Goal: Find specific page/section: Find specific page/section

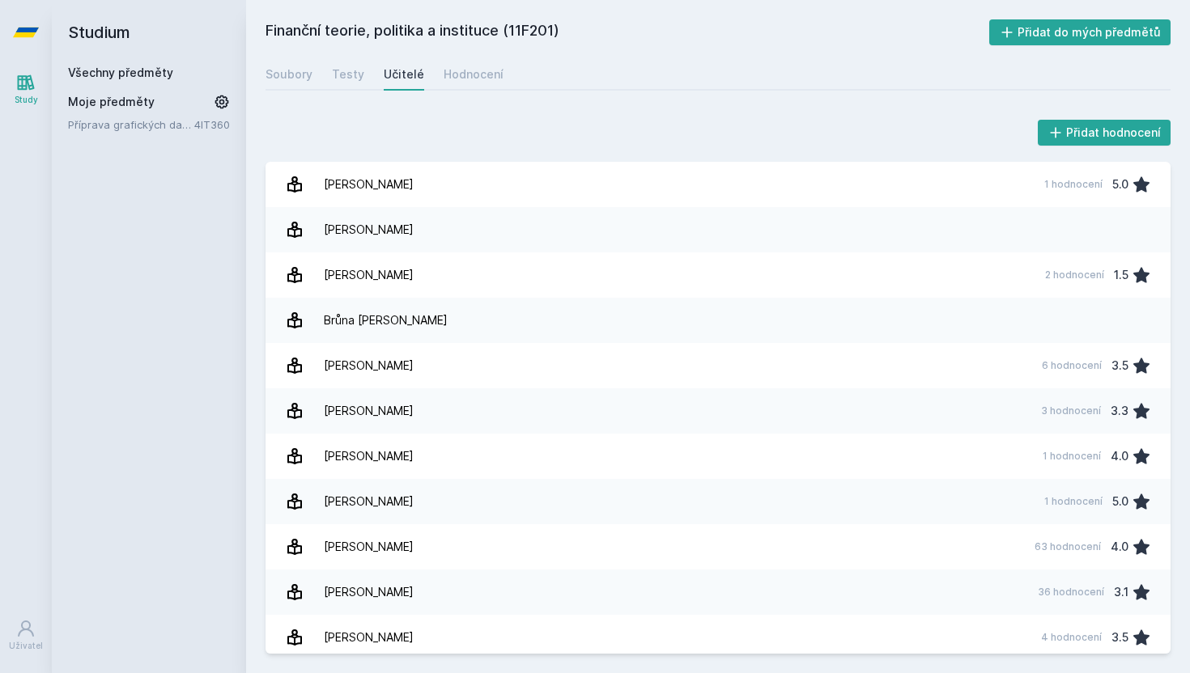
click at [125, 71] on link "Všechny předměty" at bounding box center [120, 73] width 105 height 14
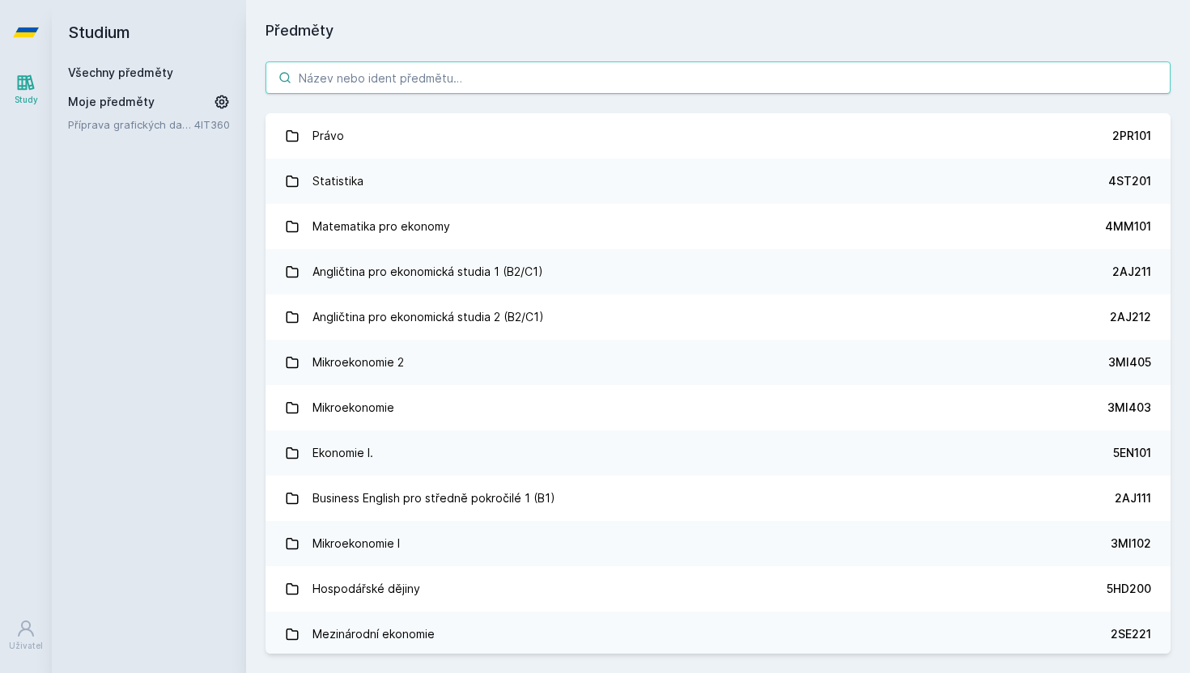
click at [360, 75] on input "search" at bounding box center [717, 78] width 905 height 32
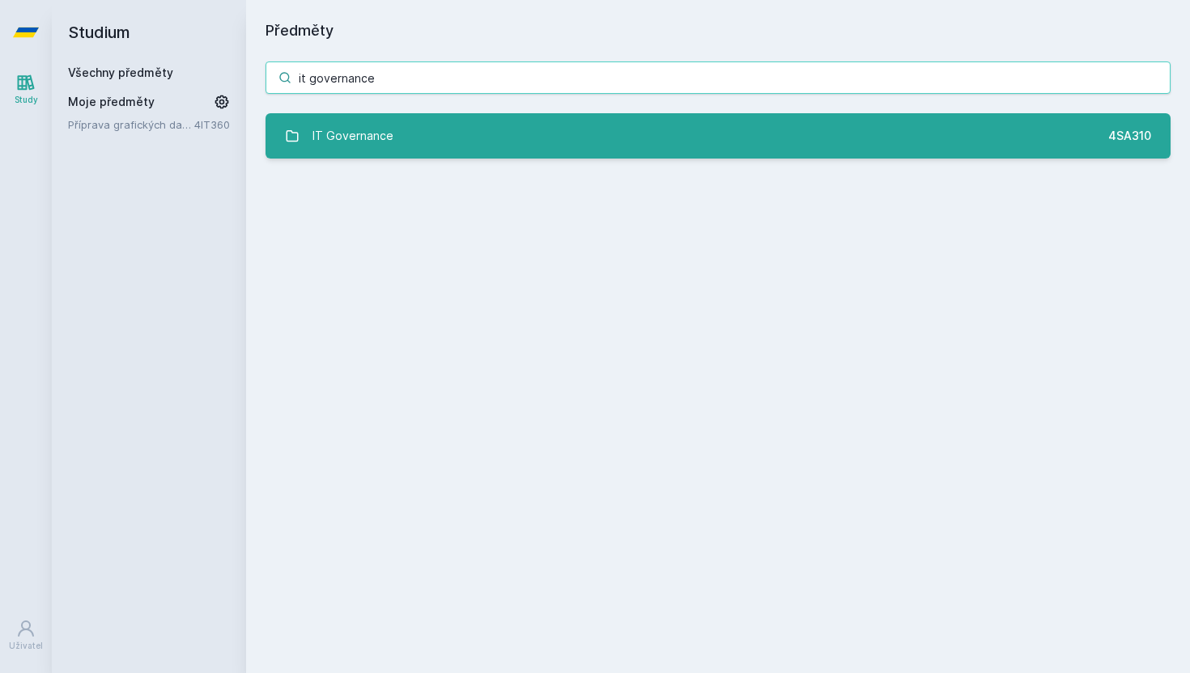
type input "it governance"
click at [380, 146] on div "IT Governance" at bounding box center [352, 136] width 81 height 32
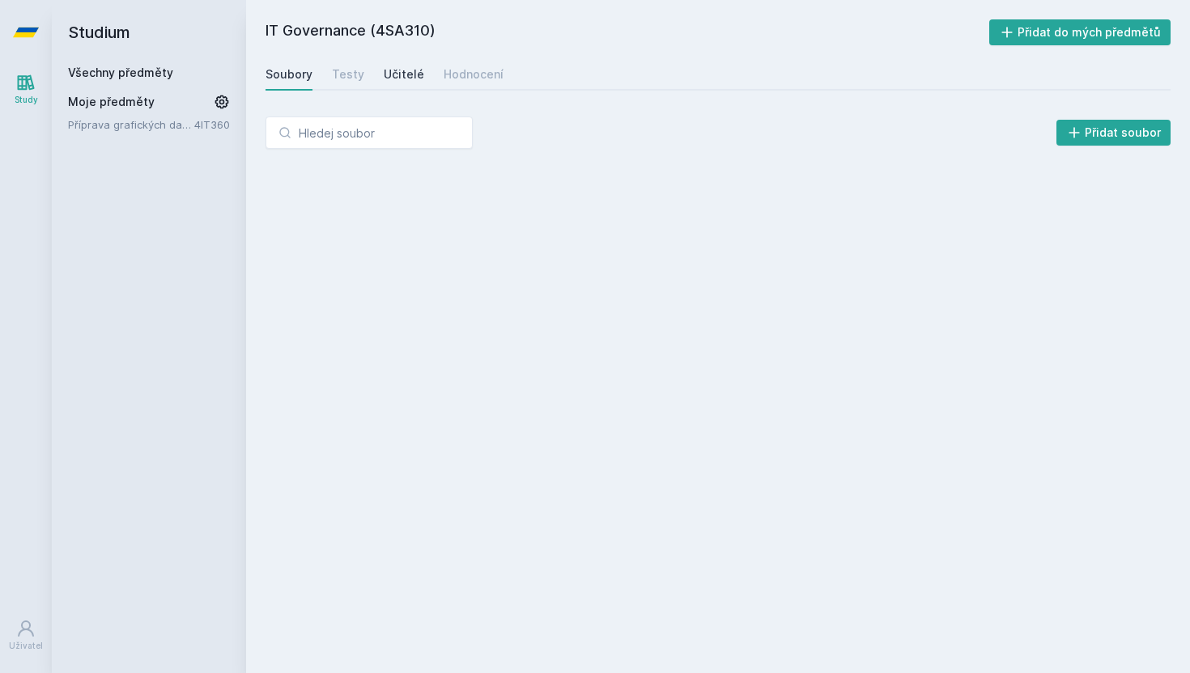
click at [411, 76] on div "Učitelé" at bounding box center [404, 74] width 40 height 16
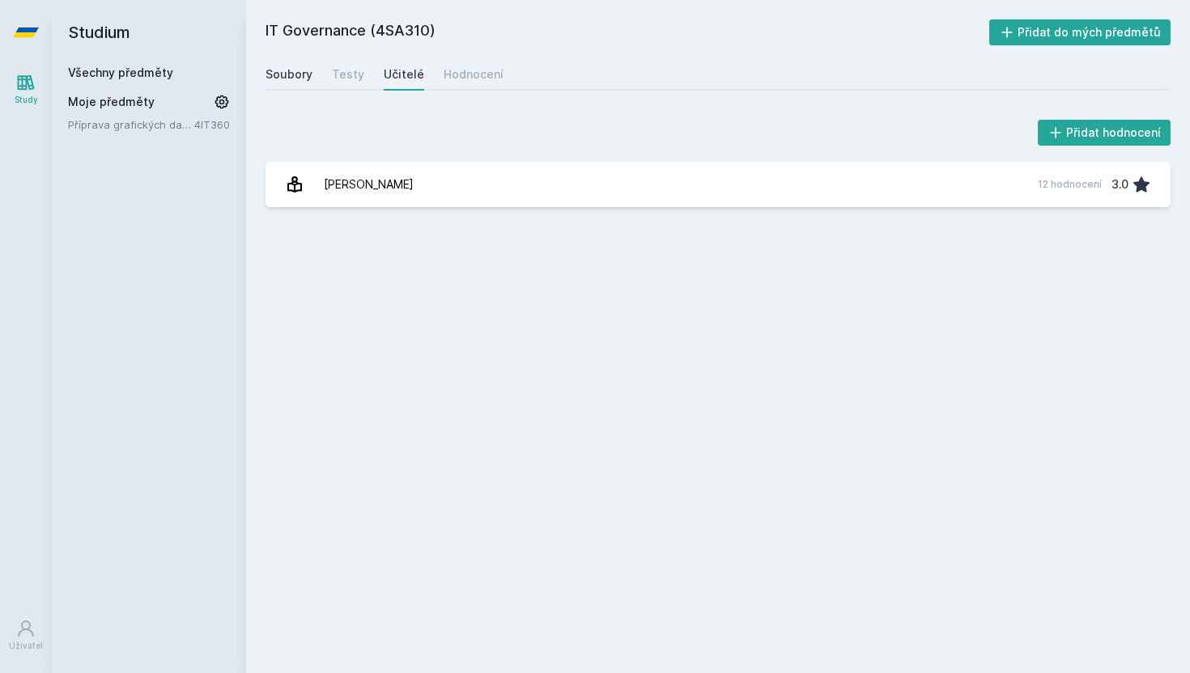
click at [288, 70] on div "Soubory" at bounding box center [288, 74] width 47 height 16
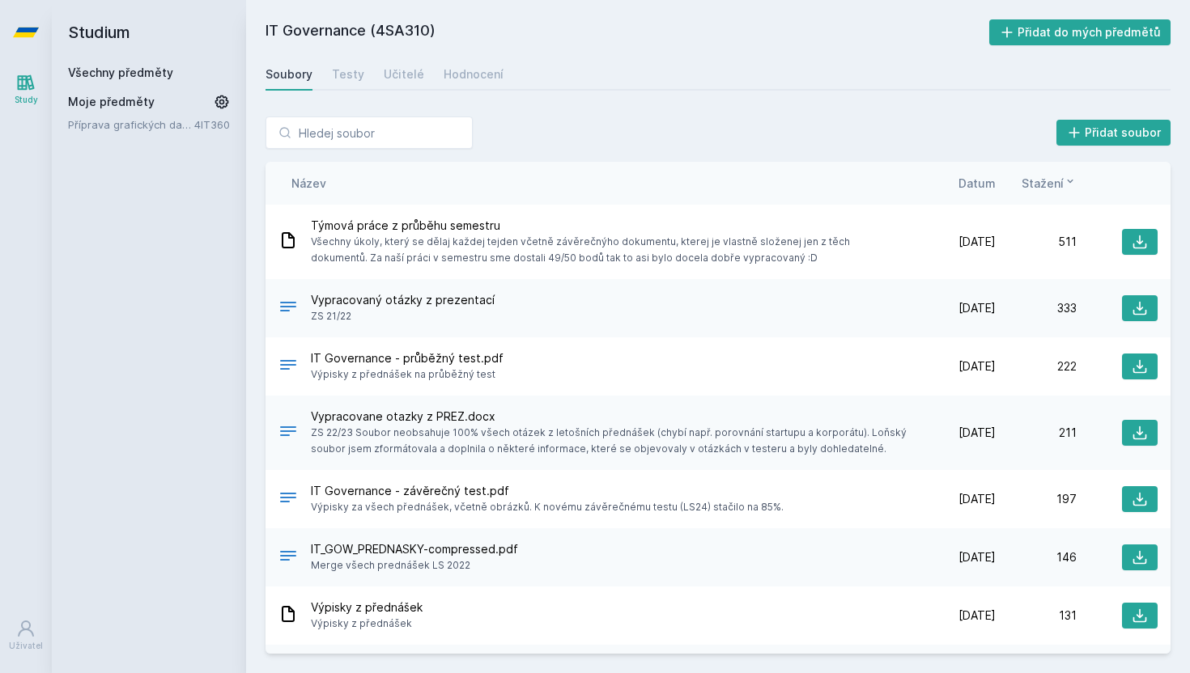
click at [121, 68] on link "Všechny předměty" at bounding box center [120, 73] width 105 height 14
